Goal: Navigation & Orientation: Find specific page/section

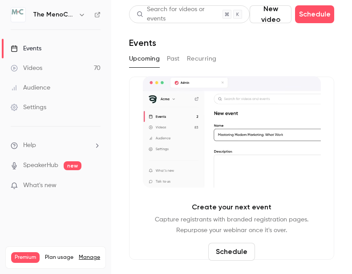
click at [77, 13] on button "button" at bounding box center [82, 14] width 11 height 11
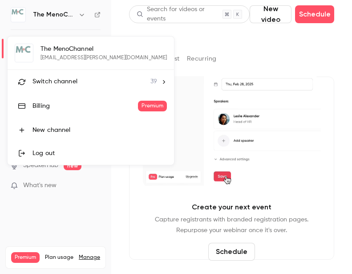
click at [76, 80] on span "Switch channel" at bounding box center [54, 81] width 45 height 9
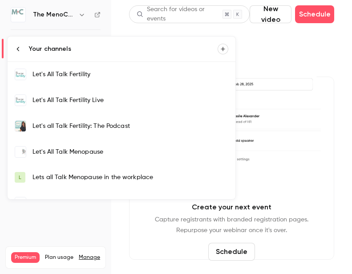
scroll to position [232, 0]
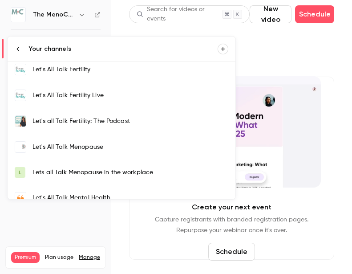
click at [74, 146] on div "Let's All Talk Menopause" at bounding box center [130, 146] width 196 height 9
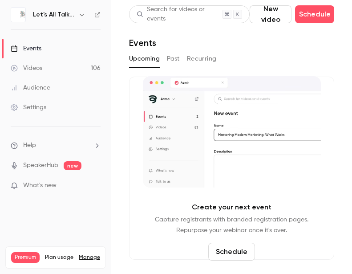
click at [38, 68] on div "Videos" at bounding box center [27, 68] width 32 height 9
